Goal: Information Seeking & Learning: Learn about a topic

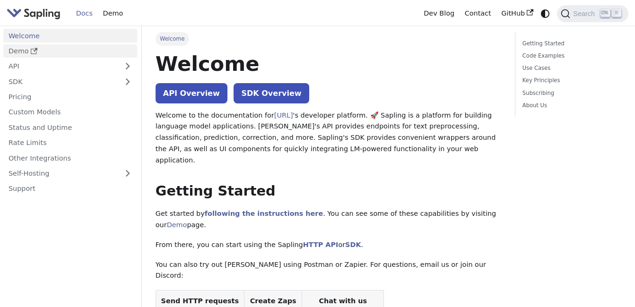
click at [100, 48] on link "Demo" at bounding box center [70, 51] width 134 height 14
click at [544, 44] on link "Getting Started" at bounding box center [571, 43] width 96 height 9
